Goal: Information Seeking & Learning: Learn about a topic

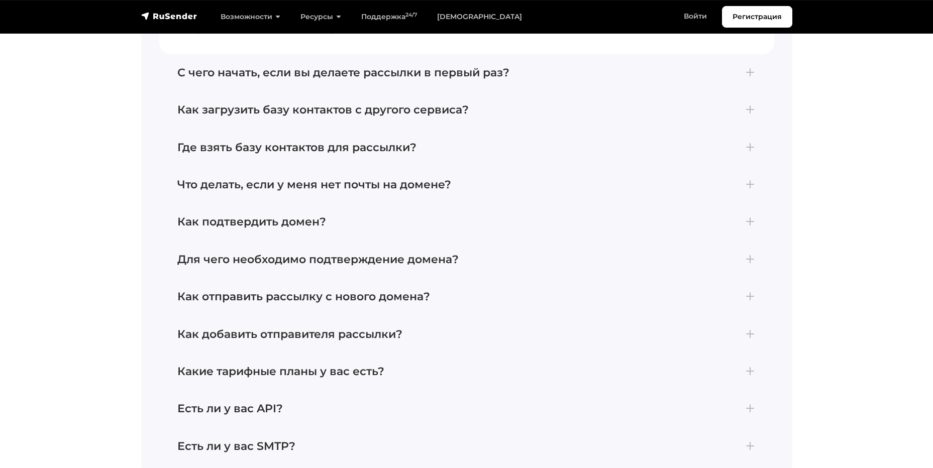
scroll to position [4370, 0]
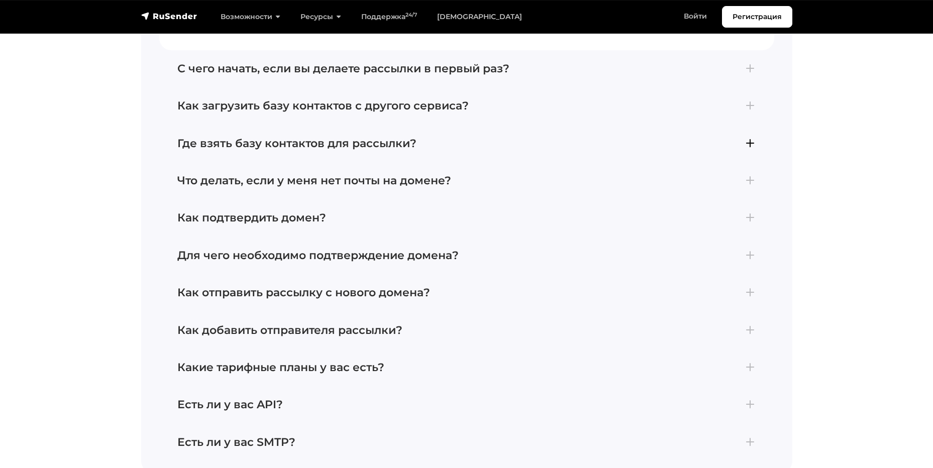
click at [749, 137] on h4 "Где взять базу контактов для рассылки?" at bounding box center [466, 143] width 579 height 13
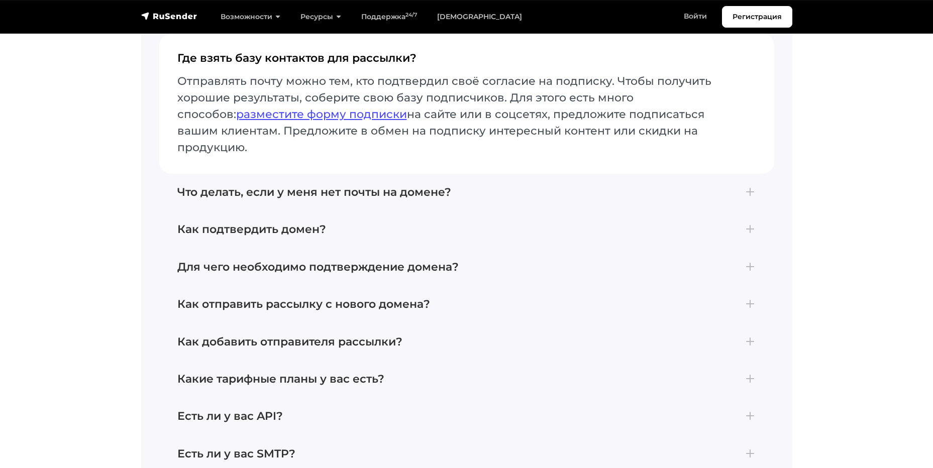
scroll to position [4395, 0]
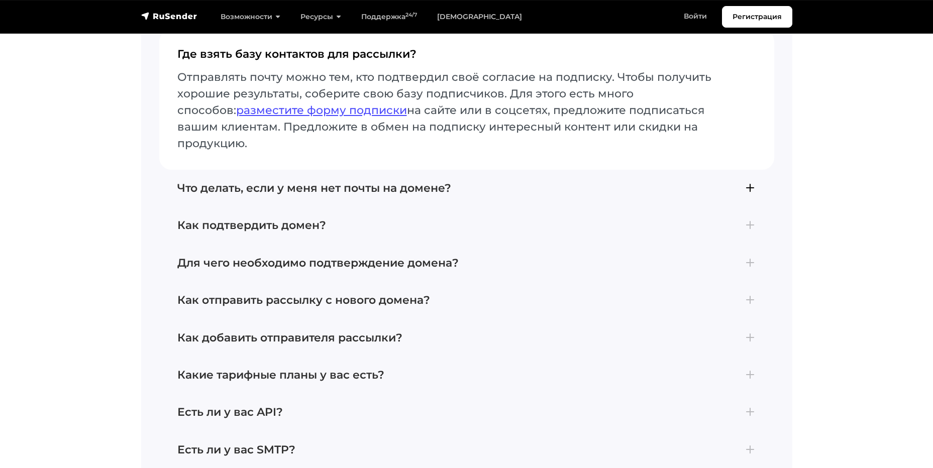
click at [750, 182] on h4 "Что делать, если у меня нет почты на домене?" at bounding box center [466, 188] width 579 height 13
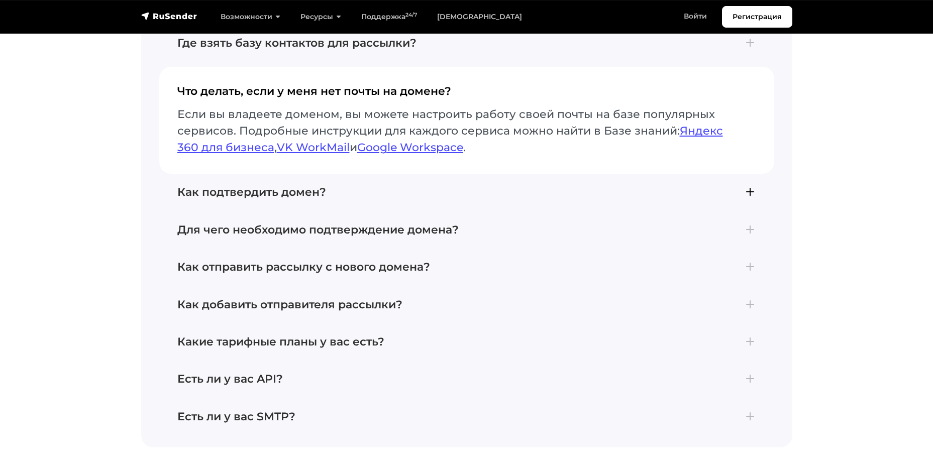
click at [748, 186] on h4 "Как подтвердить домен?" at bounding box center [466, 192] width 579 height 13
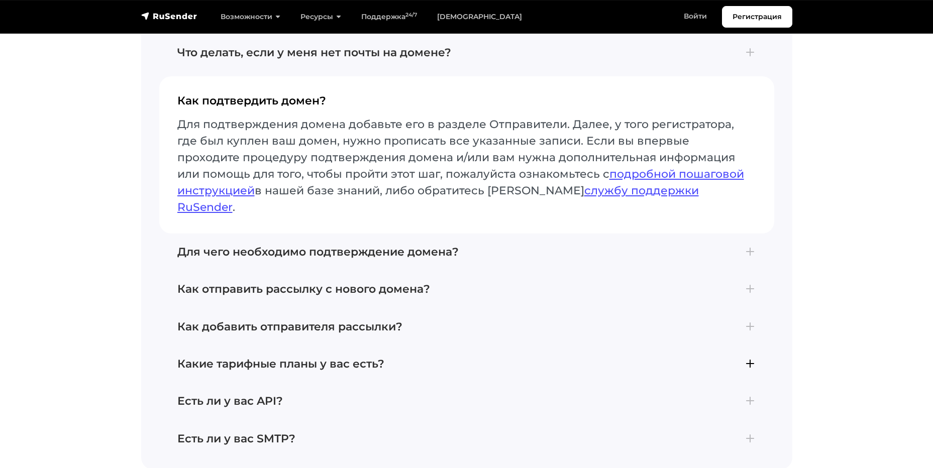
scroll to position [4445, 0]
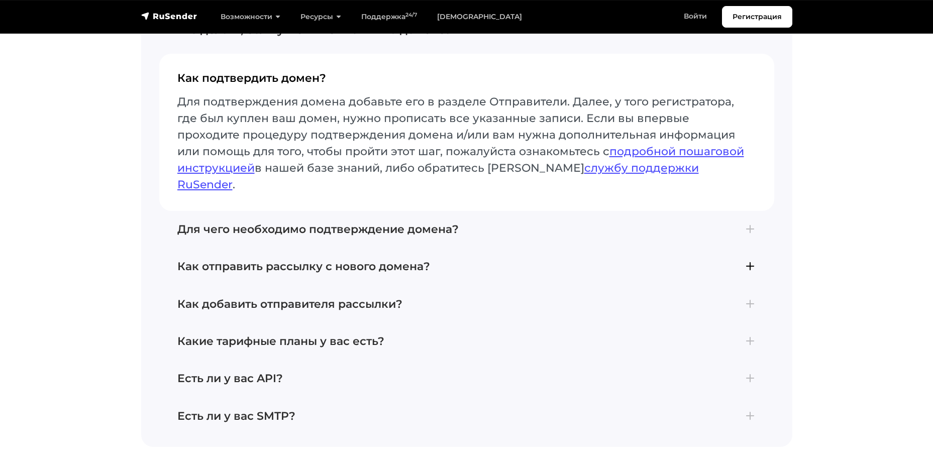
click at [751, 260] on h4 "Как отправить рассылку с нового домена?" at bounding box center [466, 266] width 579 height 13
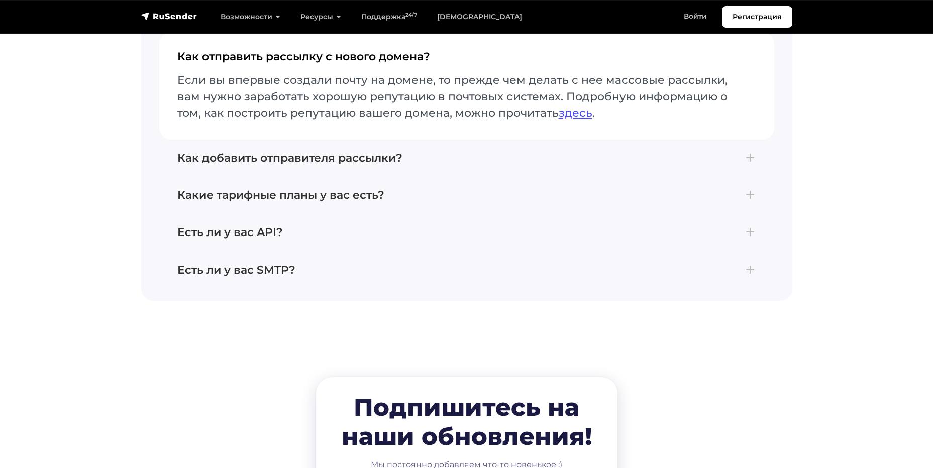
scroll to position [4546, 0]
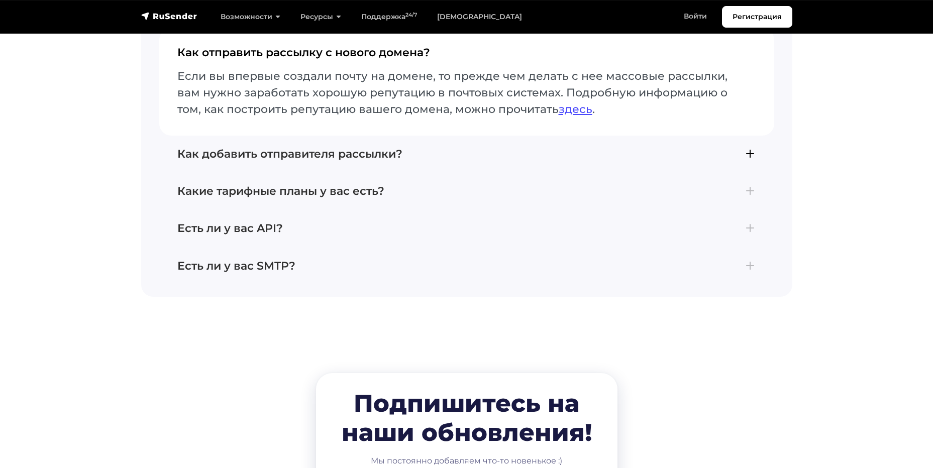
click at [749, 148] on h4 "Как добавить отправителя рассылки?" at bounding box center [466, 154] width 579 height 13
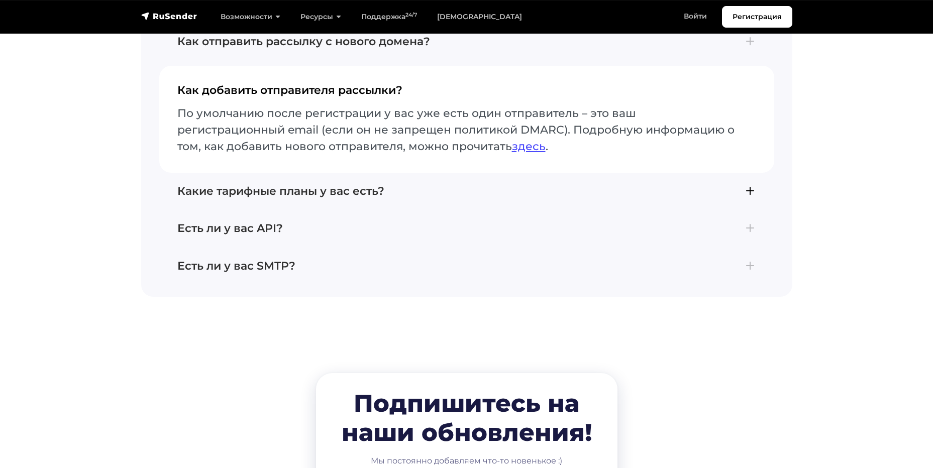
click at [750, 185] on h4 "Какие тарифные планы у вас есть?" at bounding box center [466, 191] width 579 height 13
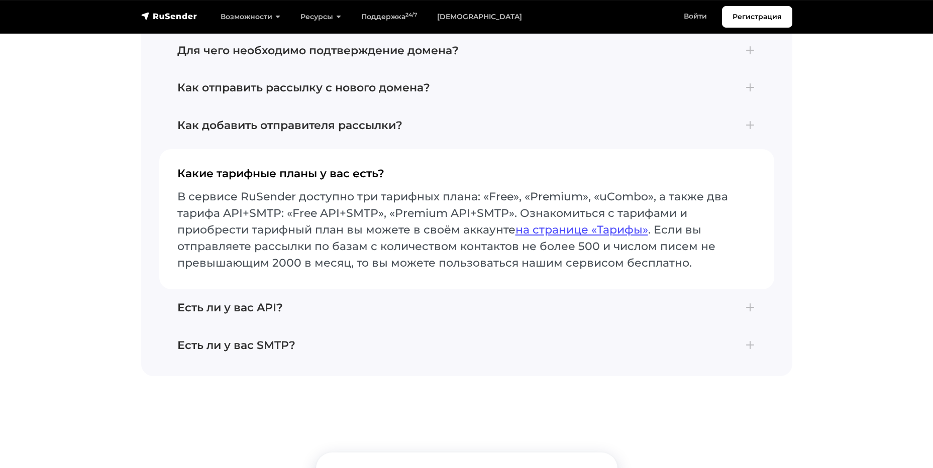
scroll to position [4496, 0]
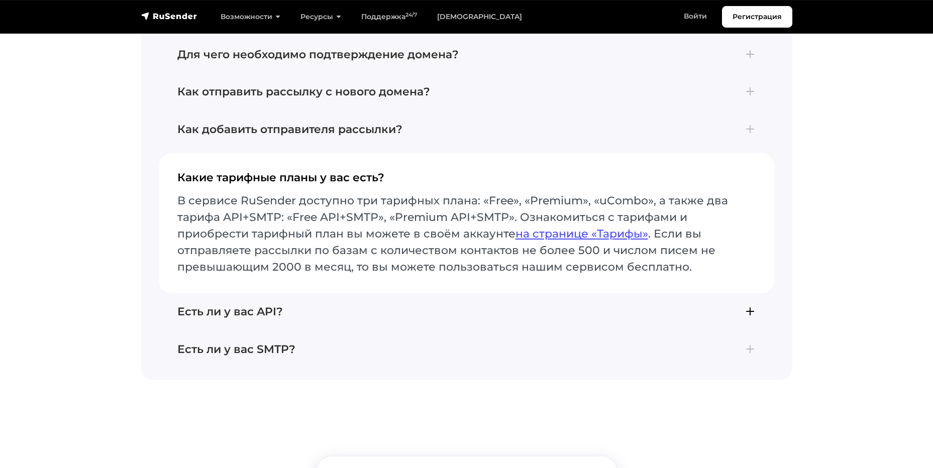
click at [746, 305] on h4 "Есть ли у вас API?" at bounding box center [466, 311] width 579 height 13
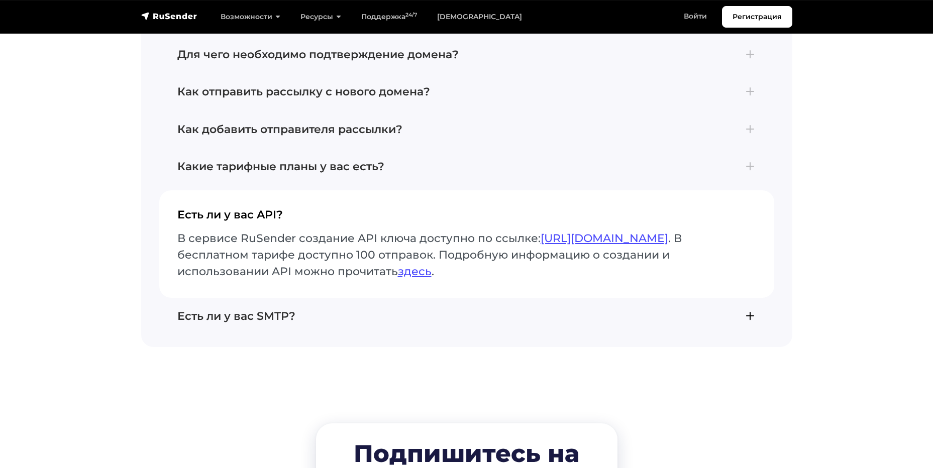
click at [749, 310] on h4 "Есть ли у вас SMTP?" at bounding box center [466, 316] width 579 height 13
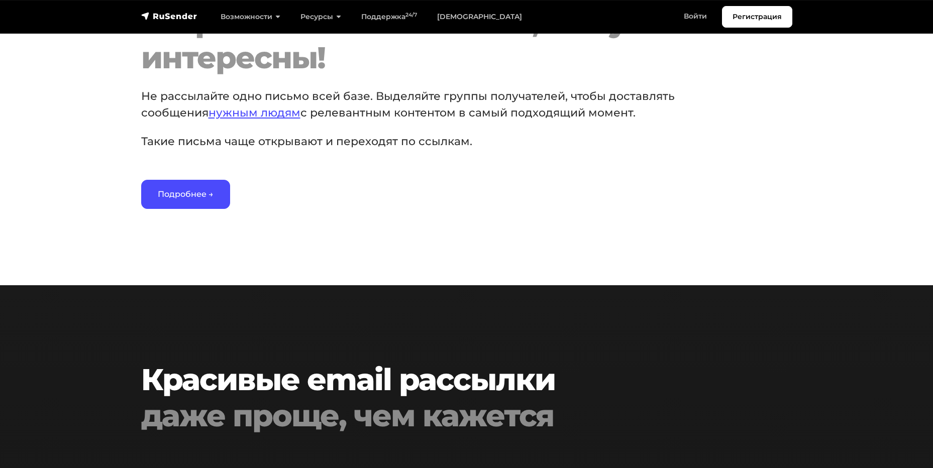
scroll to position [1584, 0]
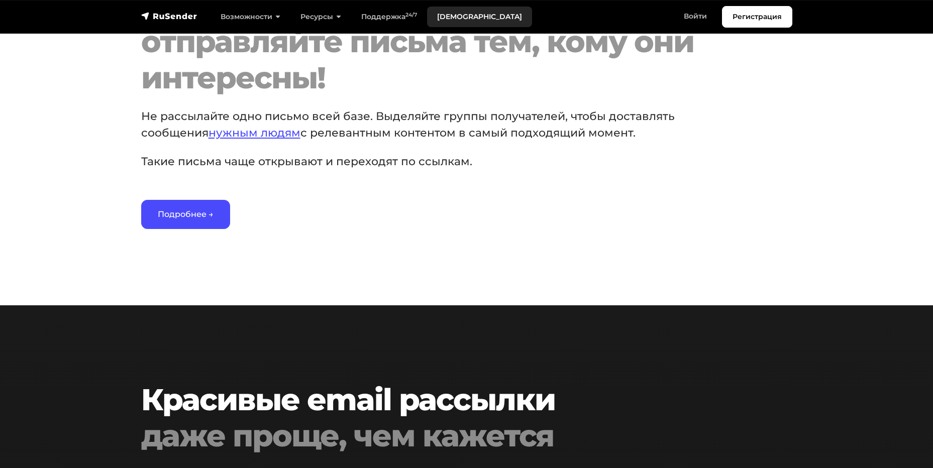
click at [455, 15] on link "[DEMOGRAPHIC_DATA]" at bounding box center [479, 17] width 105 height 21
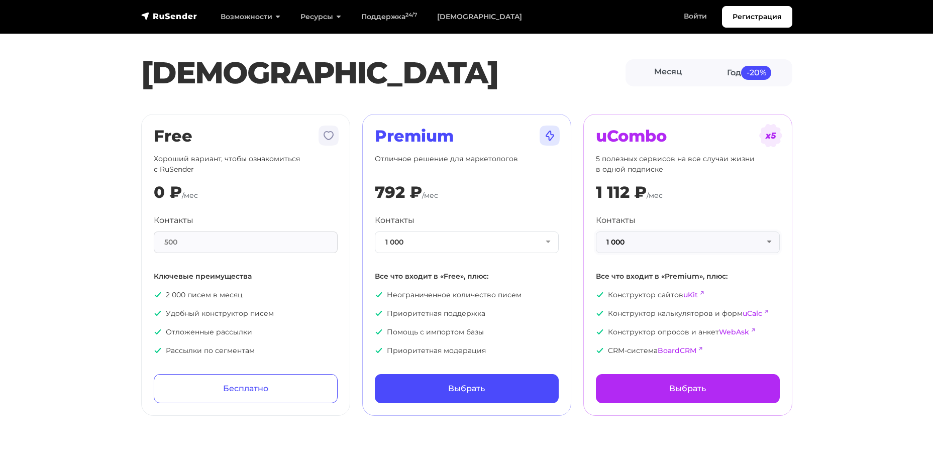
click at [769, 242] on button "1 000" at bounding box center [688, 243] width 184 height 22
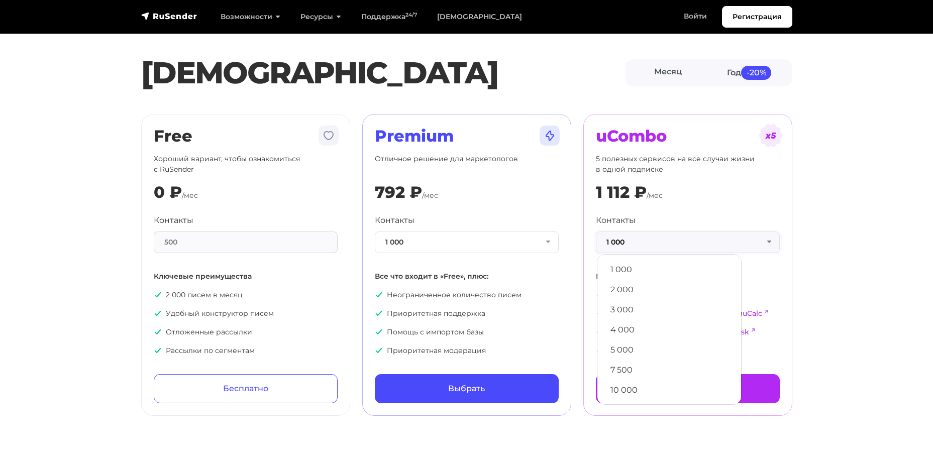
click at [769, 242] on button "1 000" at bounding box center [688, 243] width 184 height 22
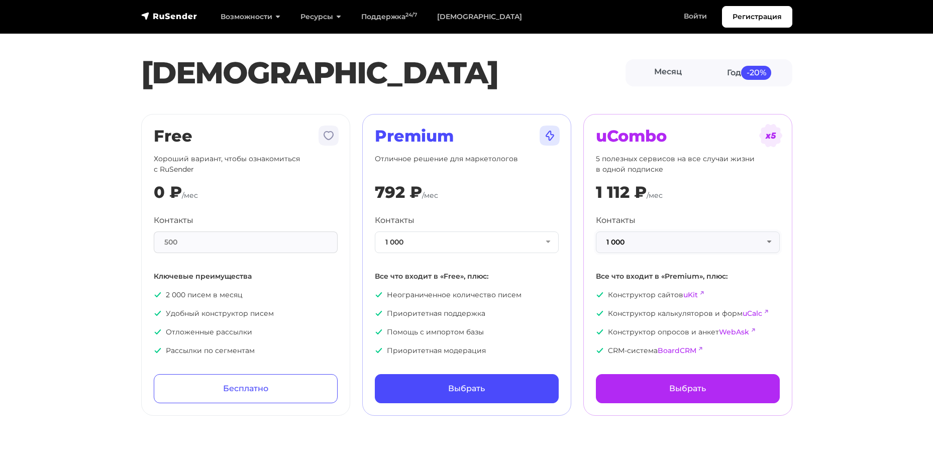
click at [767, 243] on button "1 000" at bounding box center [688, 243] width 184 height 22
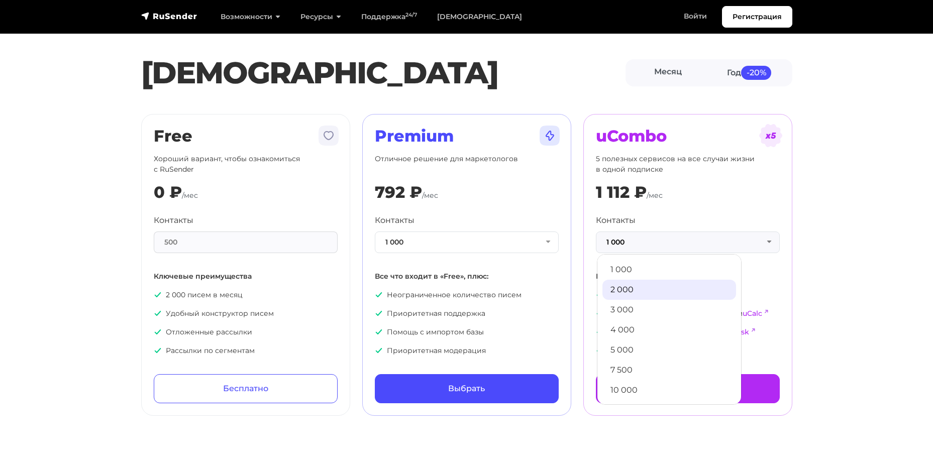
click at [656, 293] on link "2 000" at bounding box center [669, 290] width 134 height 20
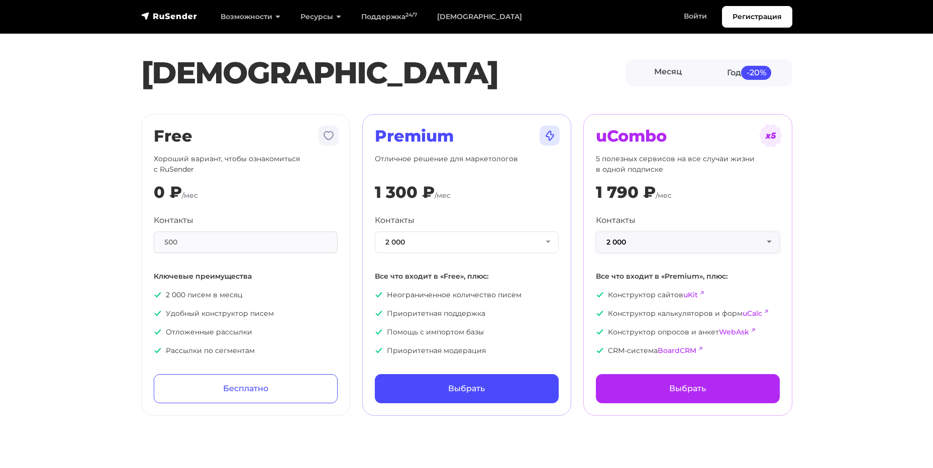
click at [769, 241] on button "2 000" at bounding box center [688, 243] width 184 height 22
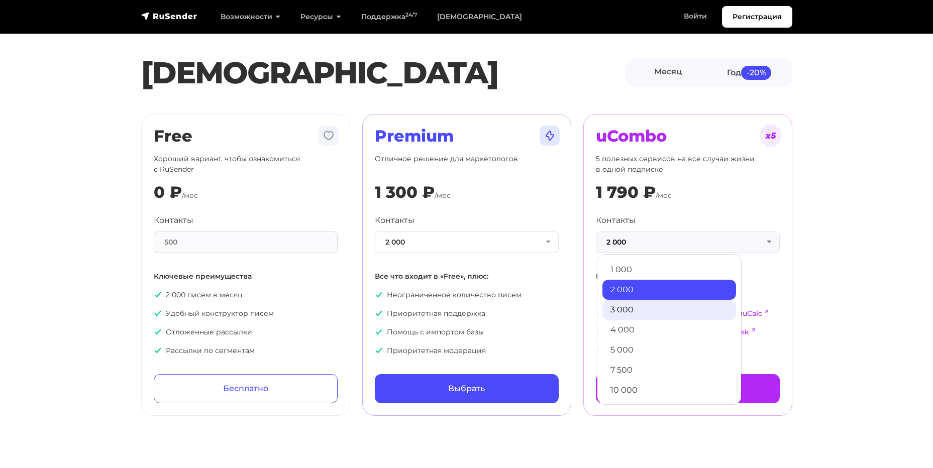
click at [655, 307] on link "3 000" at bounding box center [669, 310] width 134 height 20
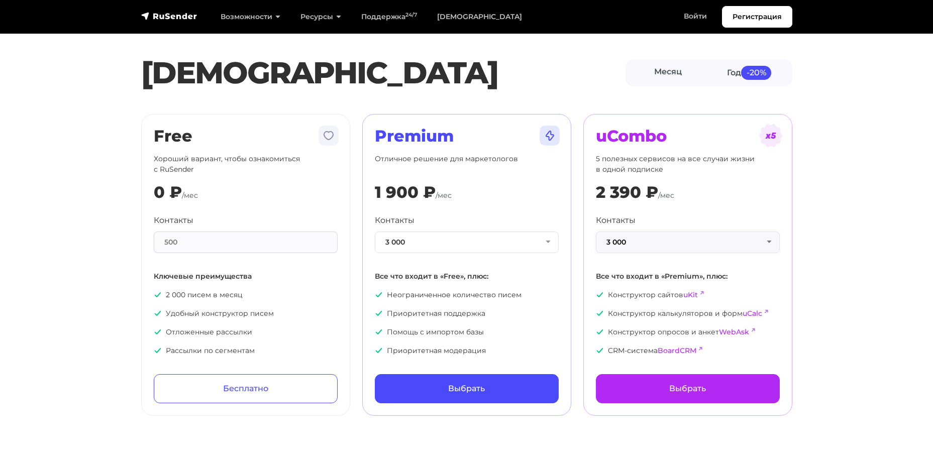
click at [767, 243] on button "3 000" at bounding box center [688, 243] width 184 height 22
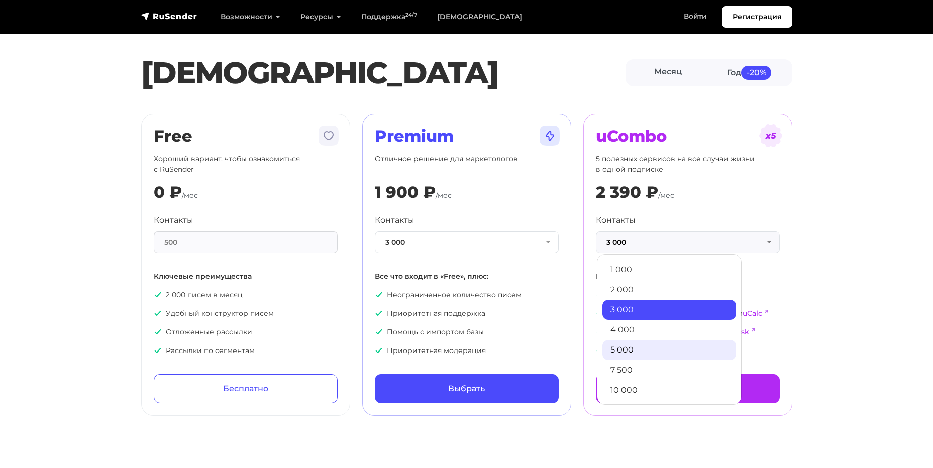
click at [627, 346] on link "5 000" at bounding box center [669, 350] width 134 height 20
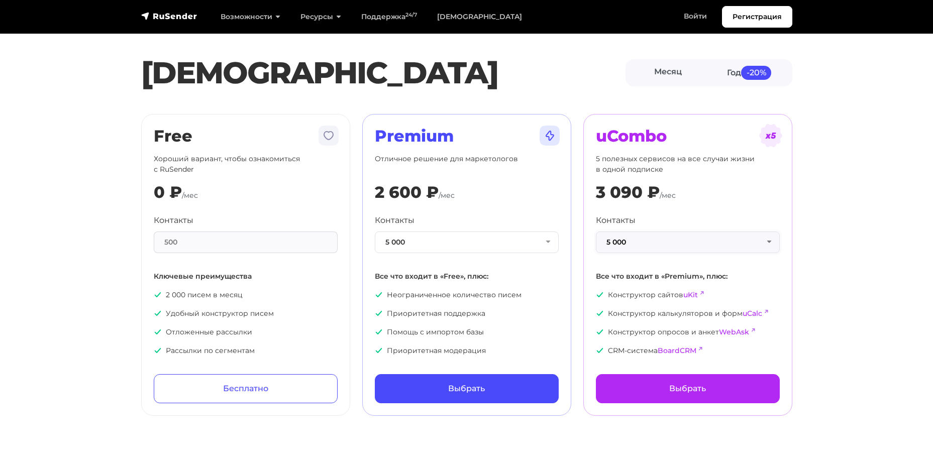
click at [770, 242] on button "5 000" at bounding box center [688, 243] width 184 height 22
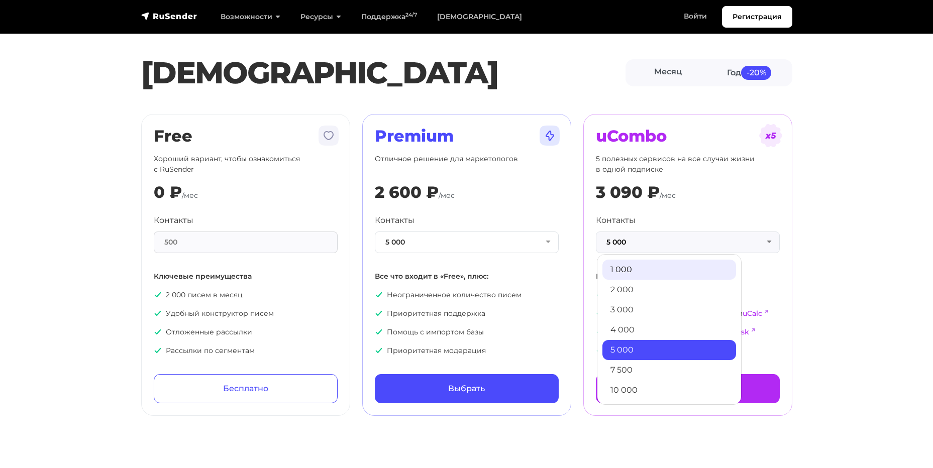
click at [707, 262] on link "1 000" at bounding box center [669, 270] width 134 height 20
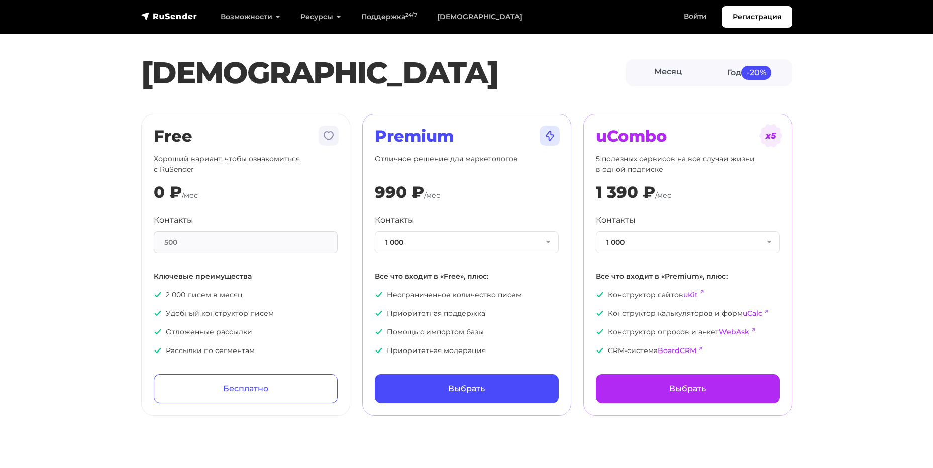
click at [689, 296] on link "uKit" at bounding box center [690, 294] width 15 height 9
click at [750, 315] on link "uCalc" at bounding box center [752, 313] width 20 height 9
click at [732, 332] on link "WebAsk" at bounding box center [734, 331] width 30 height 9
click at [679, 351] on link "BoardCRM" at bounding box center [676, 350] width 39 height 9
